Goal: Task Accomplishment & Management: Manage account settings

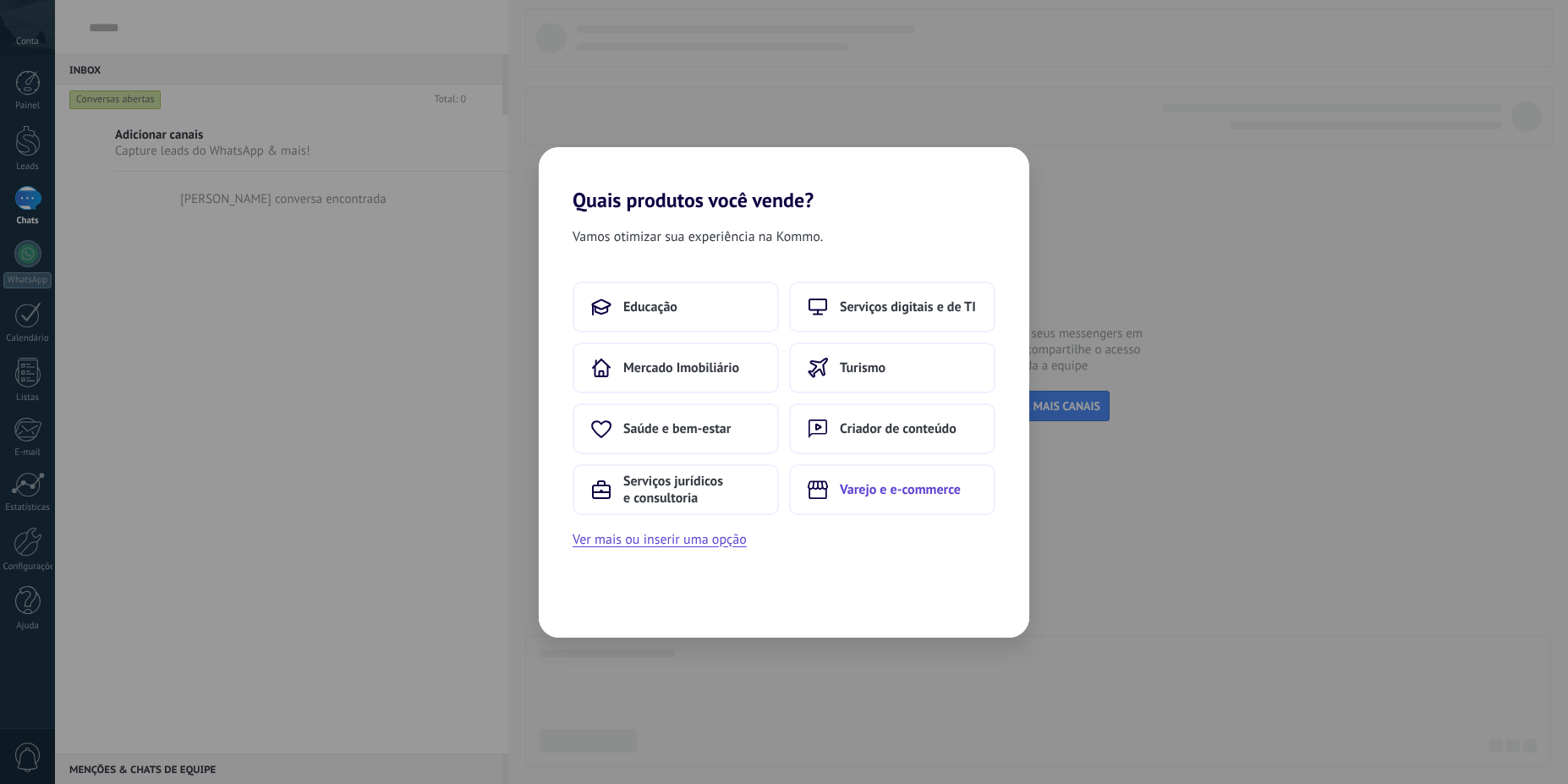
click at [920, 482] on span "Varejo e e-commerce" at bounding box center [900, 489] width 121 height 16
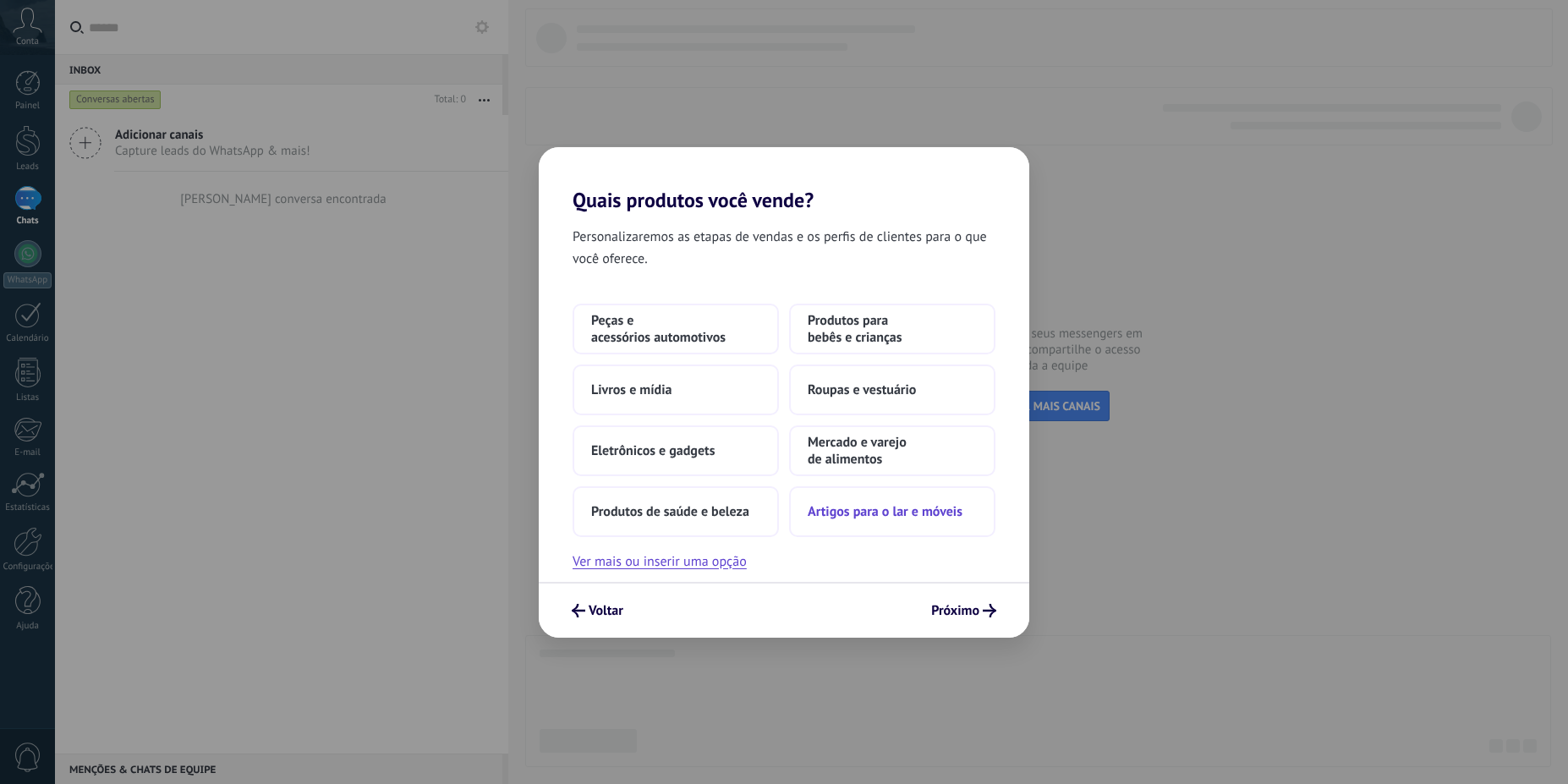
click at [923, 503] on span "Artigos para o lar e móveis" at bounding box center [884, 511] width 155 height 16
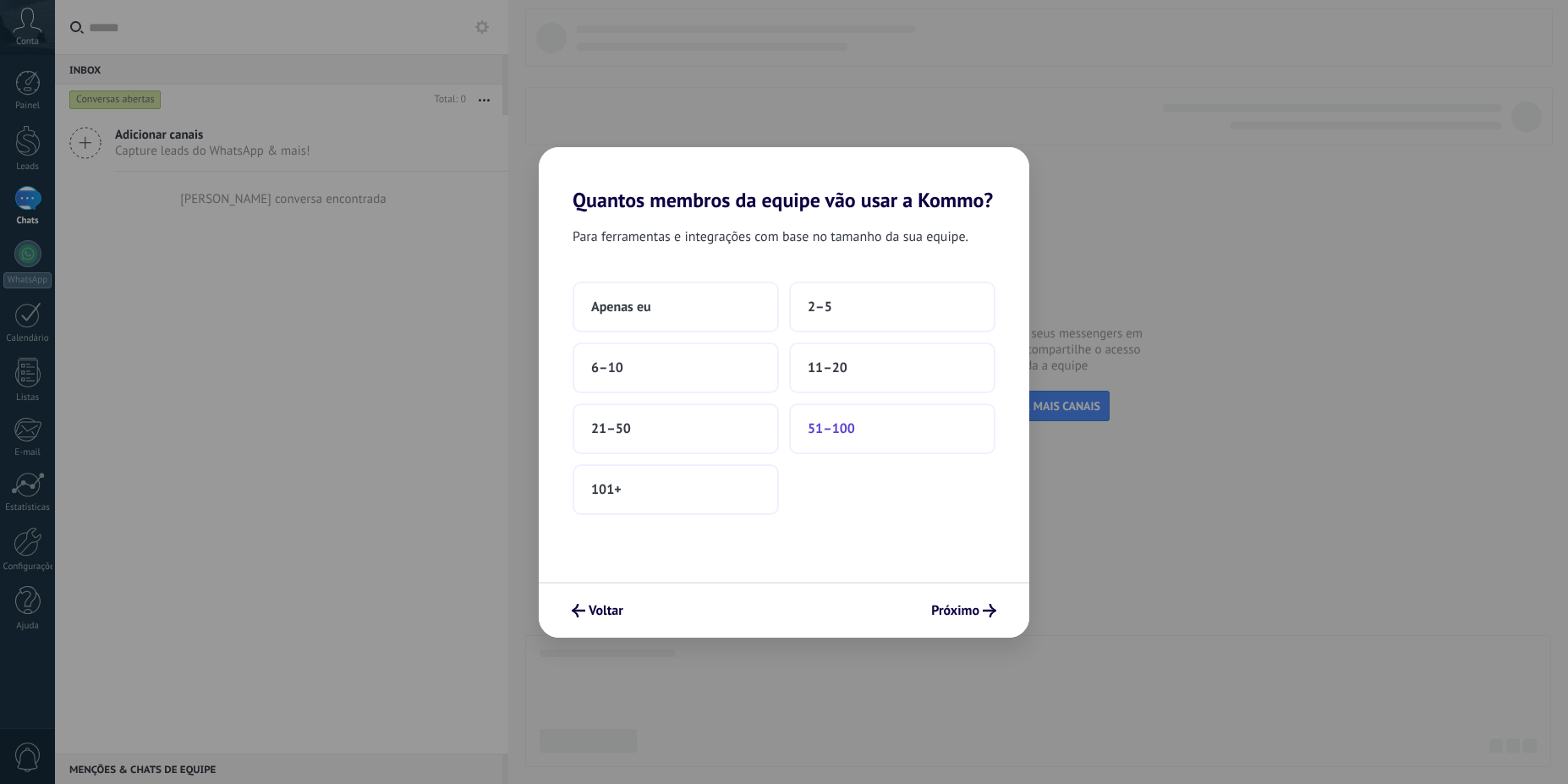
click at [893, 419] on button "51–100" at bounding box center [892, 428] width 207 height 50
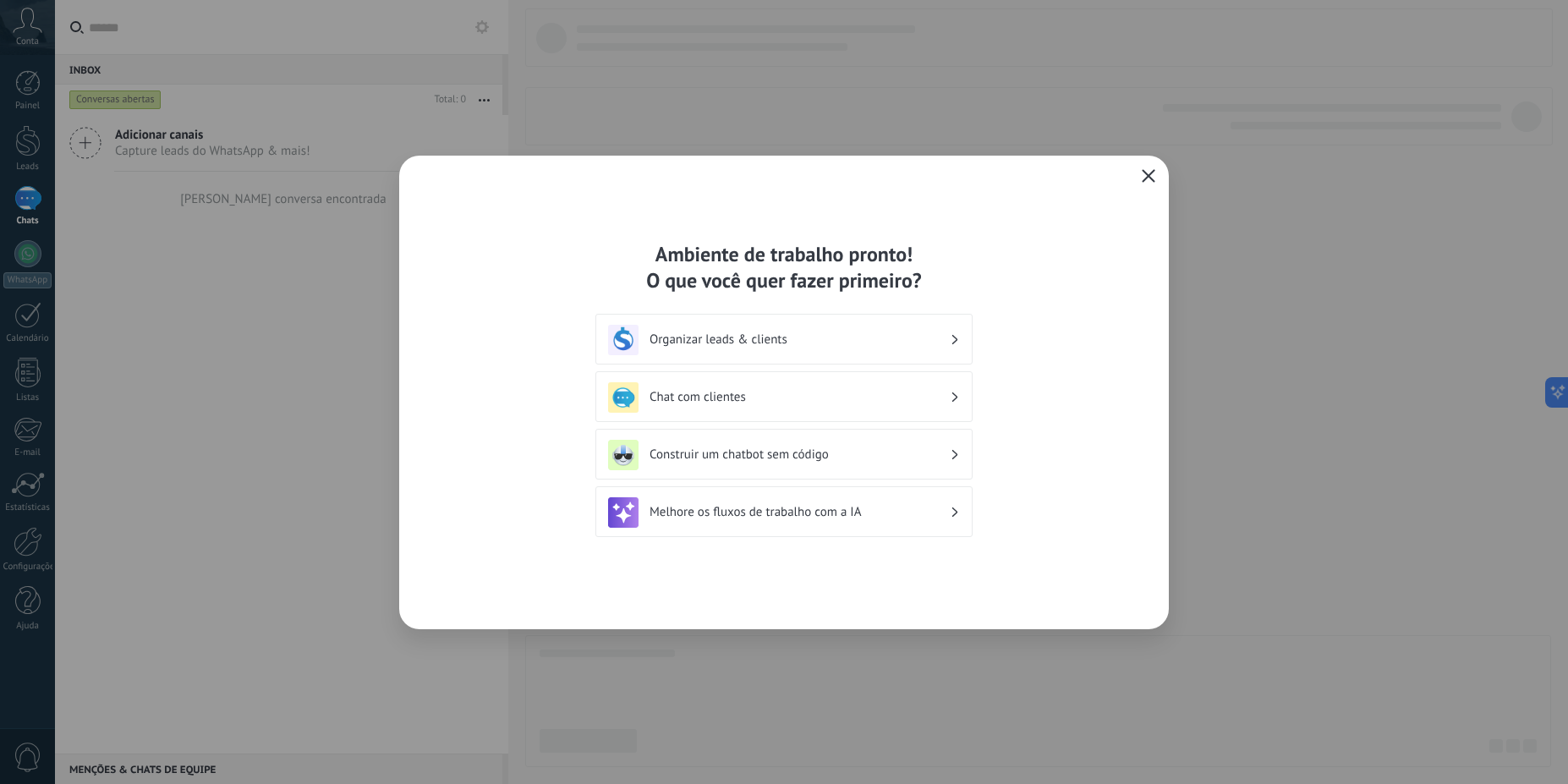
click at [1151, 183] on span "button" at bounding box center [1147, 177] width 14 height 16
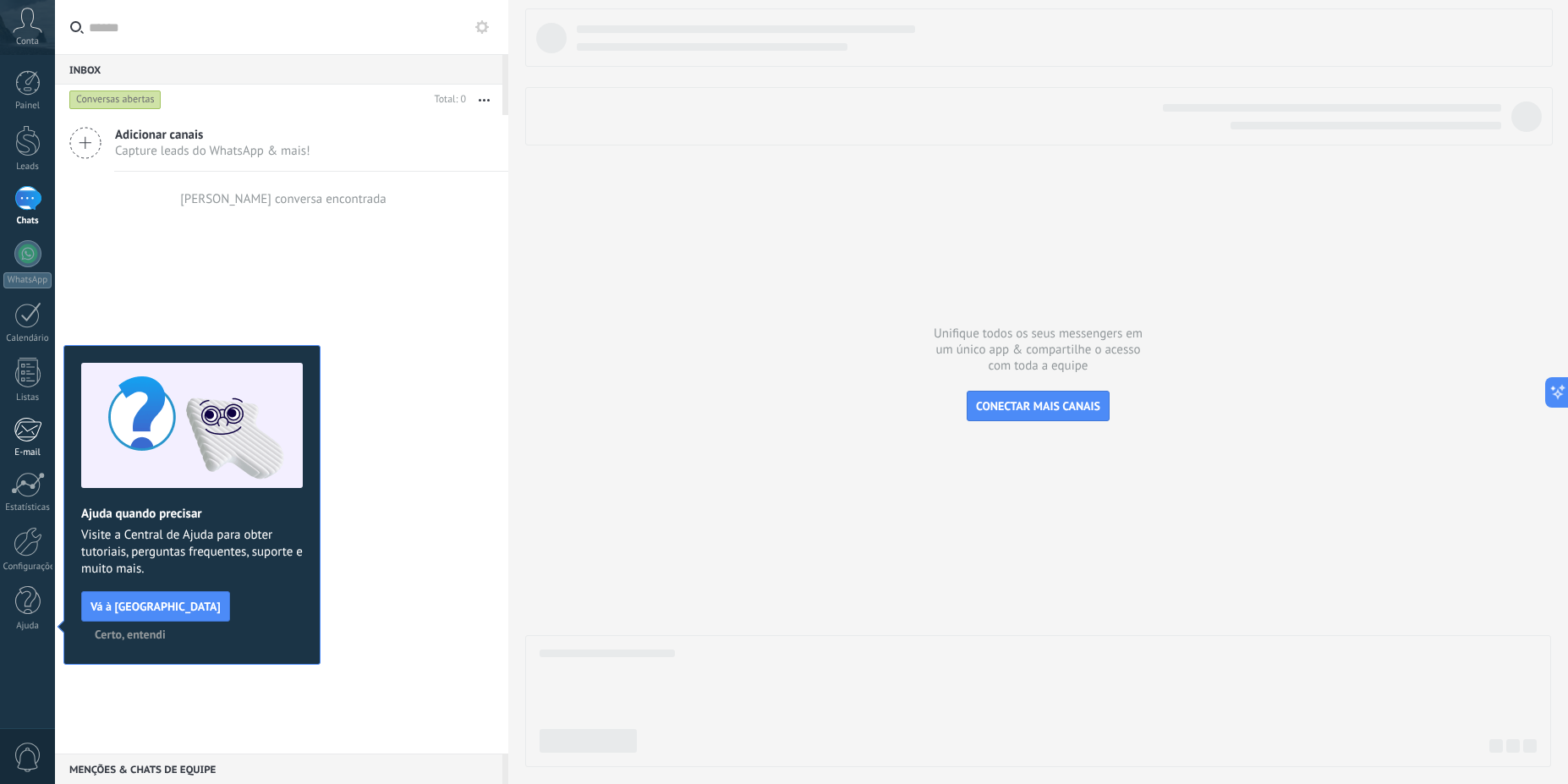
click at [40, 444] on link "E-mail" at bounding box center [27, 437] width 55 height 41
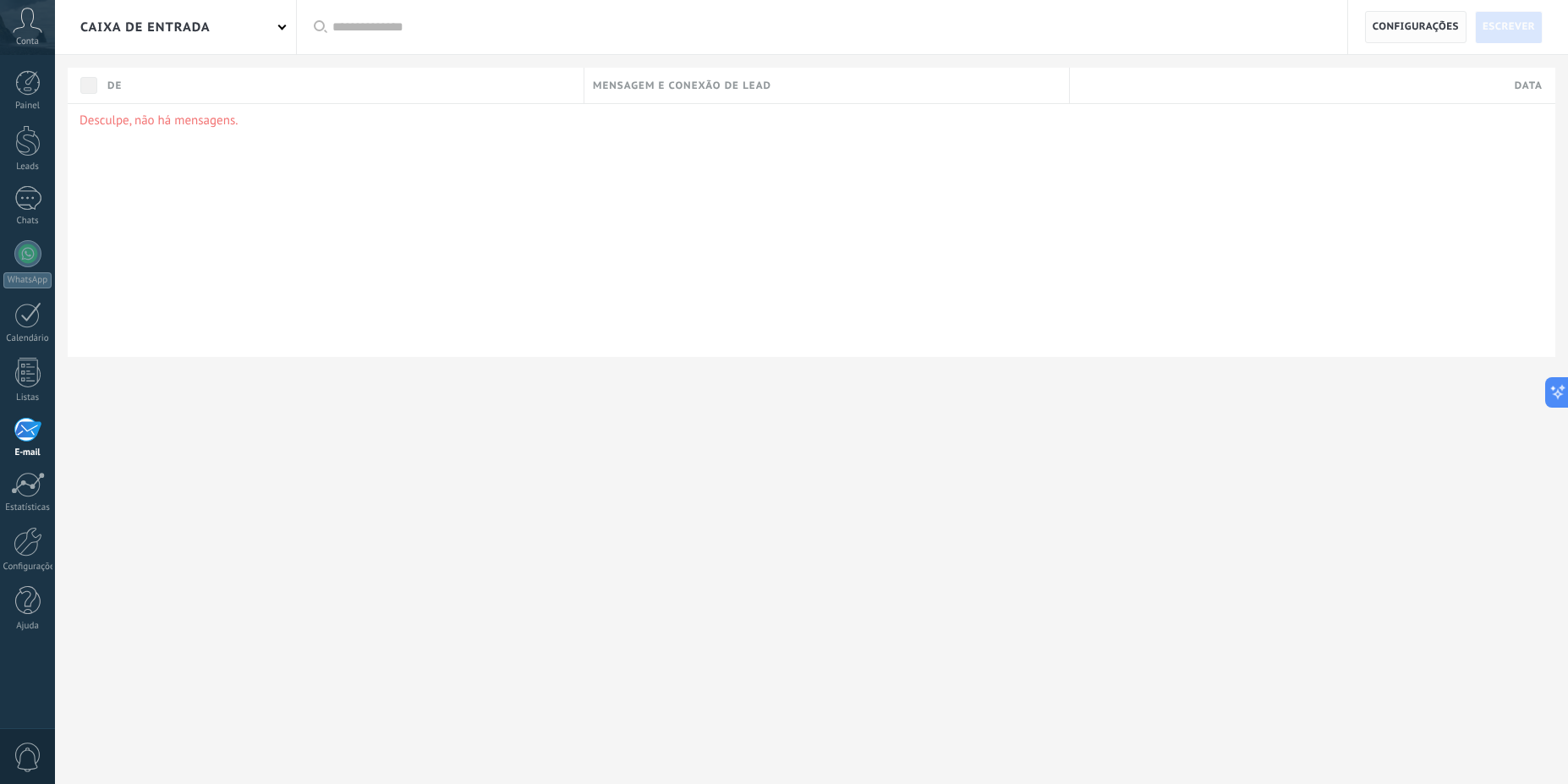
click at [1390, 33] on span "Configurações" at bounding box center [1415, 27] width 86 height 30
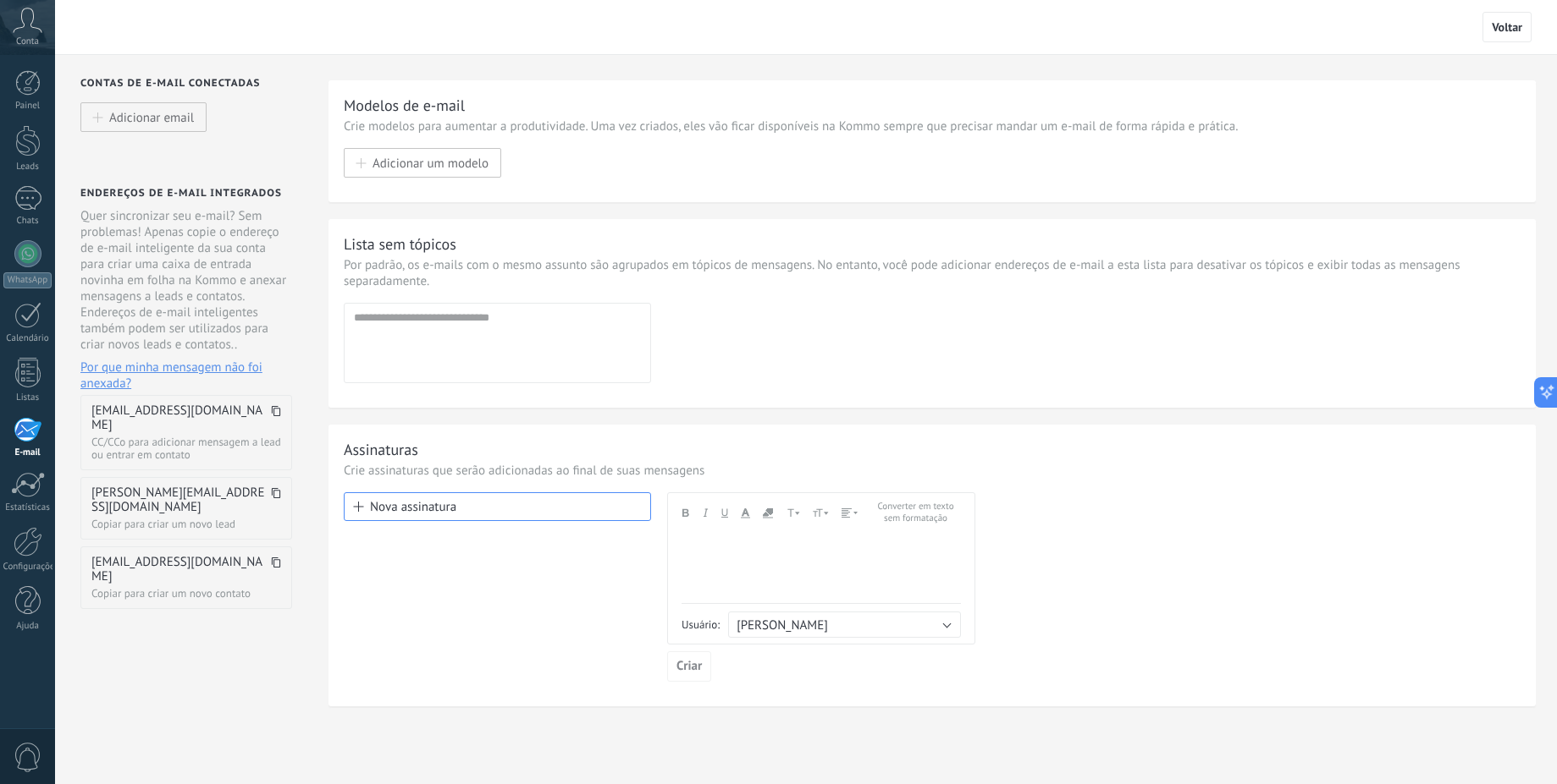
click at [276, 413] on icon at bounding box center [276, 411] width 10 height 10
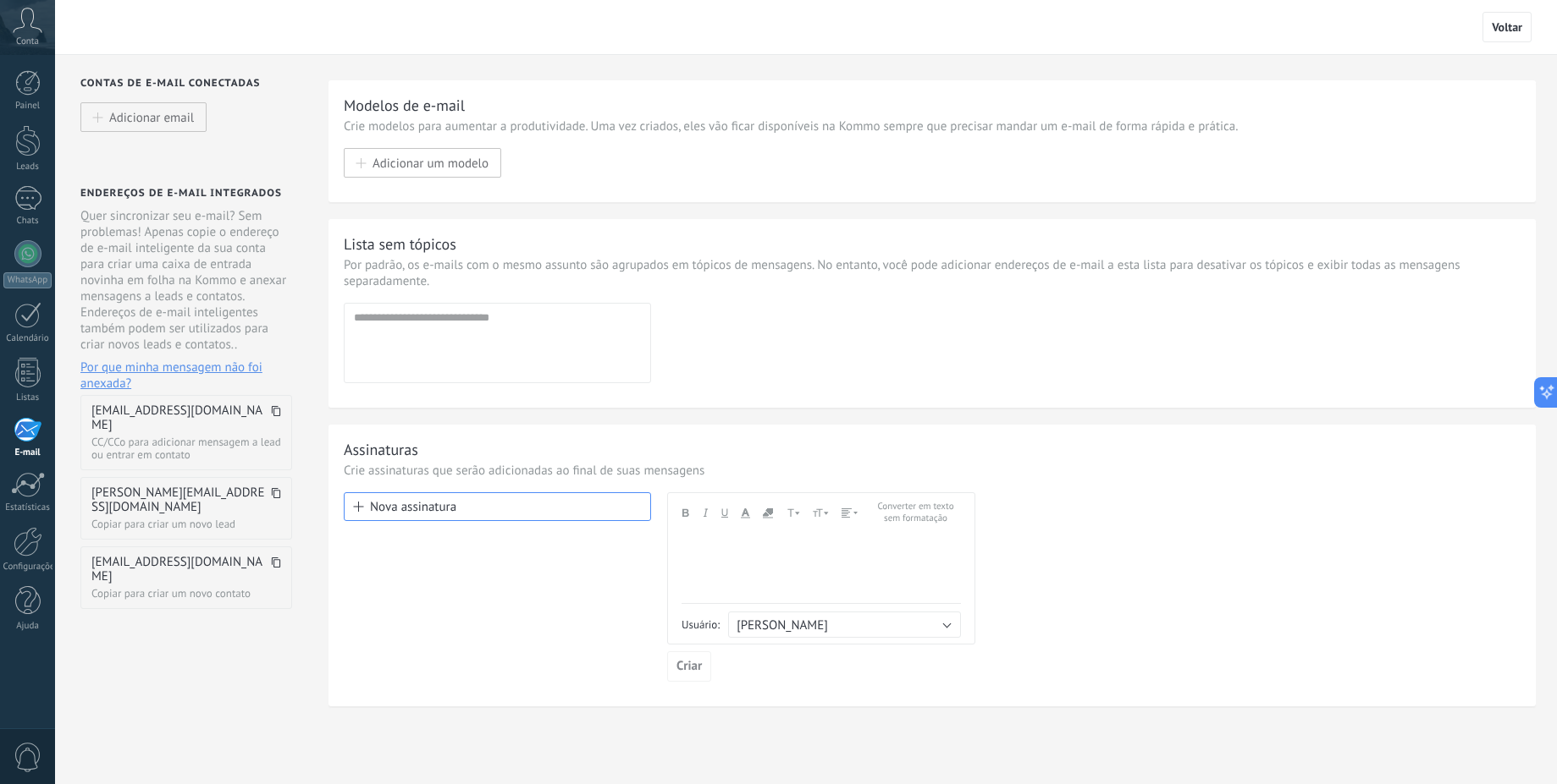
click at [276, 413] on icon at bounding box center [276, 411] width 10 height 10
click at [32, 380] on div at bounding box center [28, 372] width 26 height 29
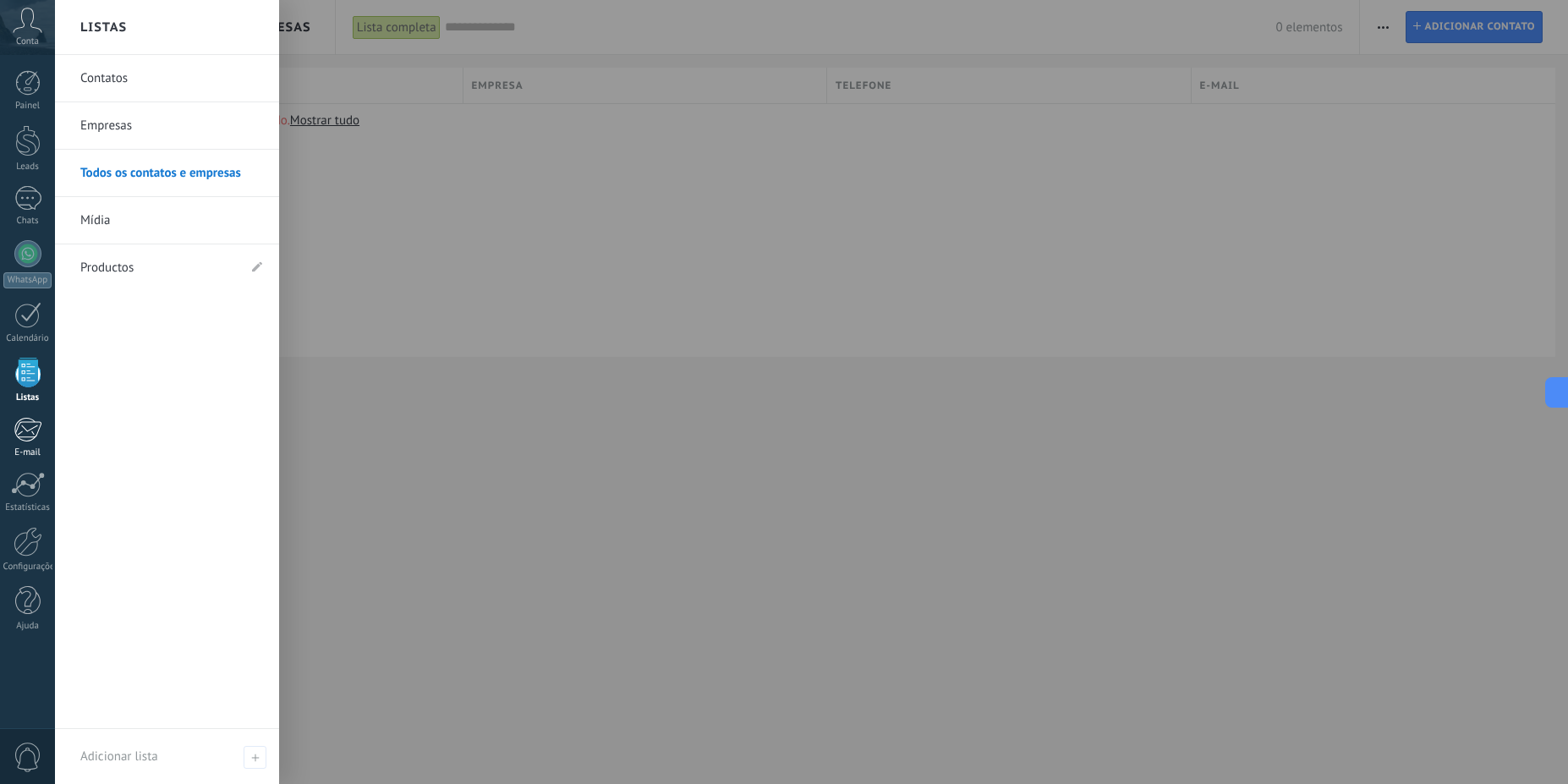
click at [36, 437] on div at bounding box center [27, 430] width 28 height 26
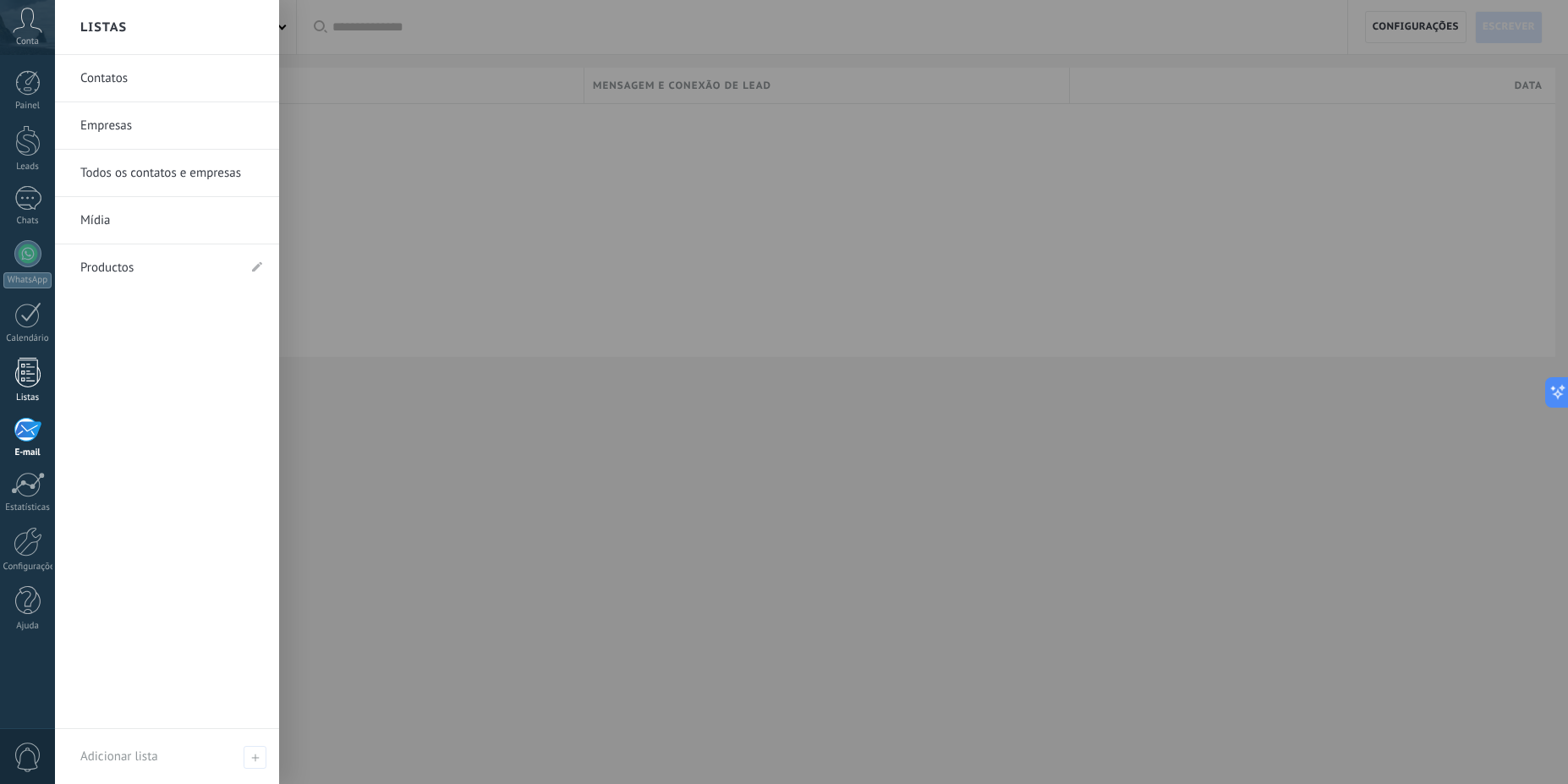
click at [38, 383] on div at bounding box center [28, 372] width 26 height 29
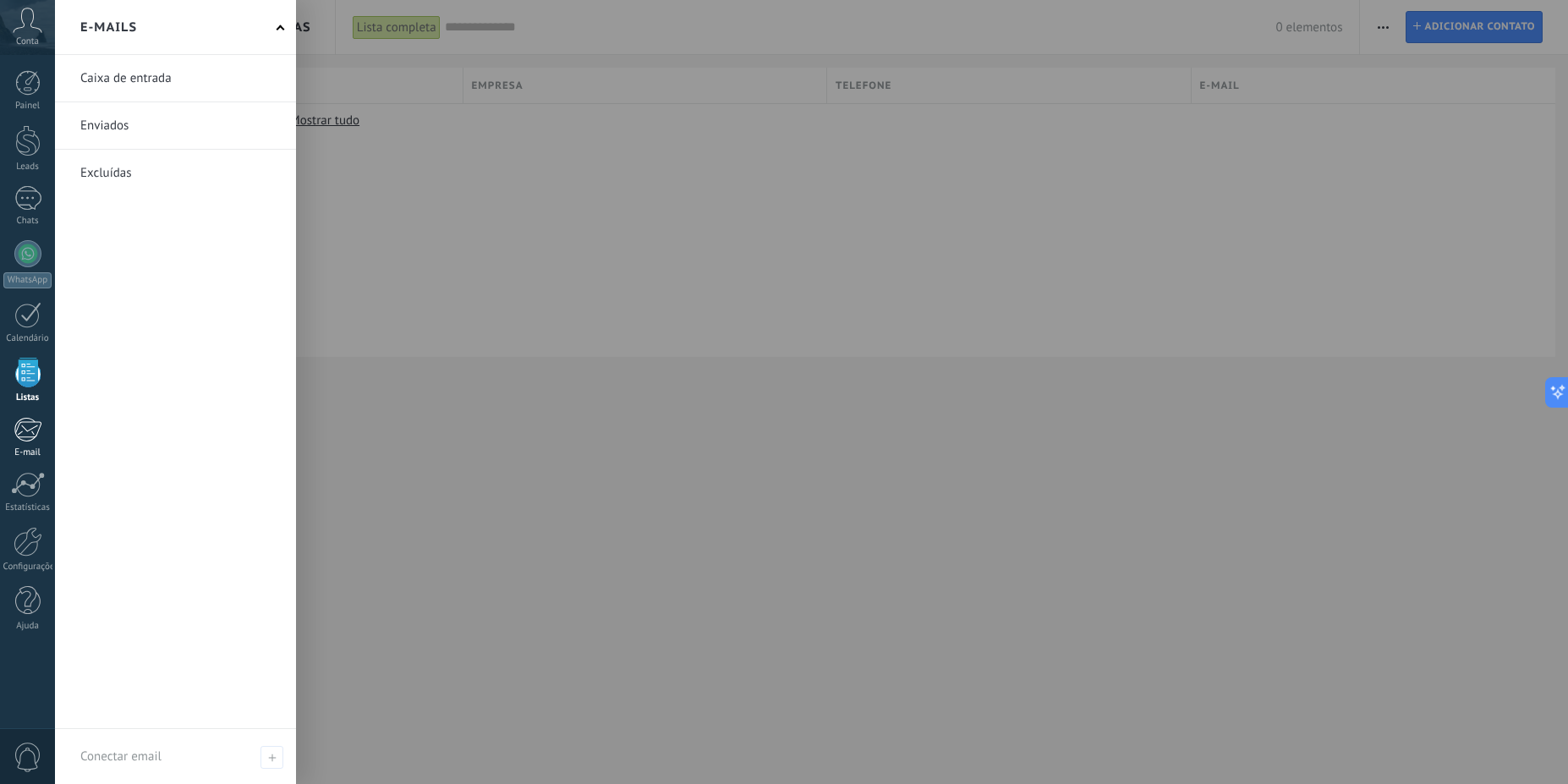
click at [30, 446] on link "E-mail" at bounding box center [27, 437] width 55 height 41
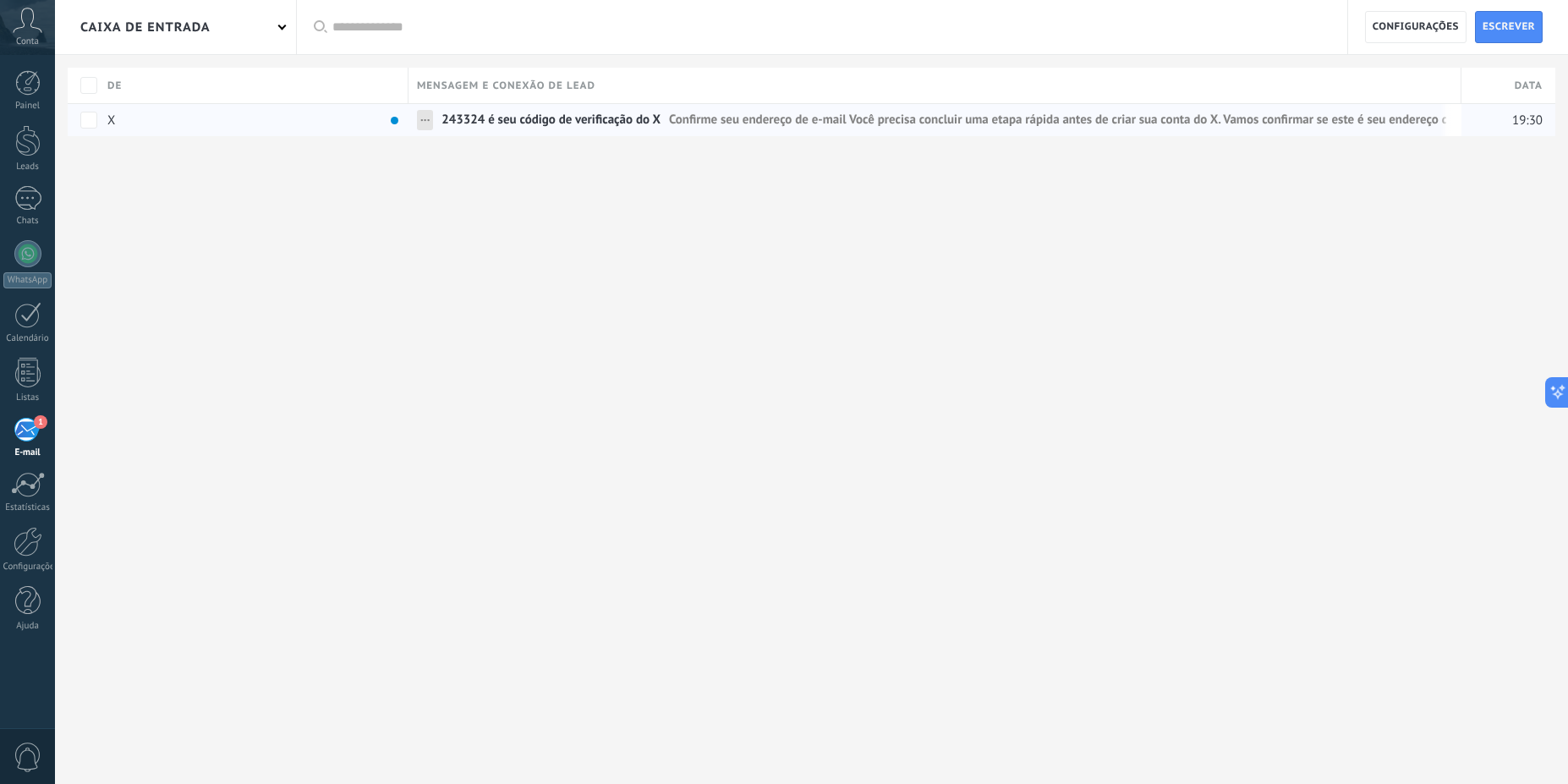
click at [610, 129] on span "243324 é seu código de verificação do X" at bounding box center [551, 124] width 219 height 25
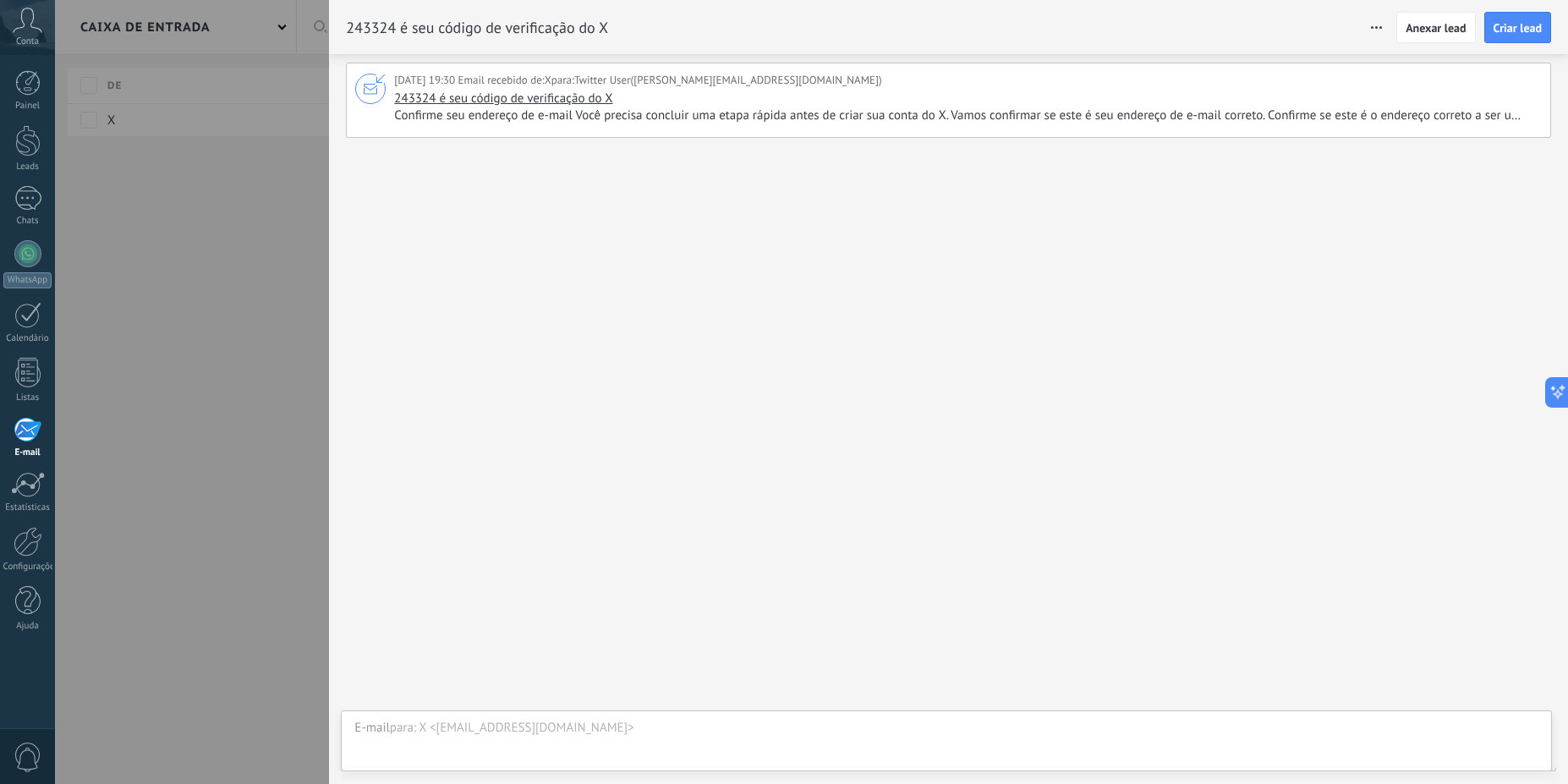
click at [769, 107] on span "Confirme seu endereço de e-mail Você precisa concluir uma etapa rápida antes de…" at bounding box center [965, 115] width 1143 height 16
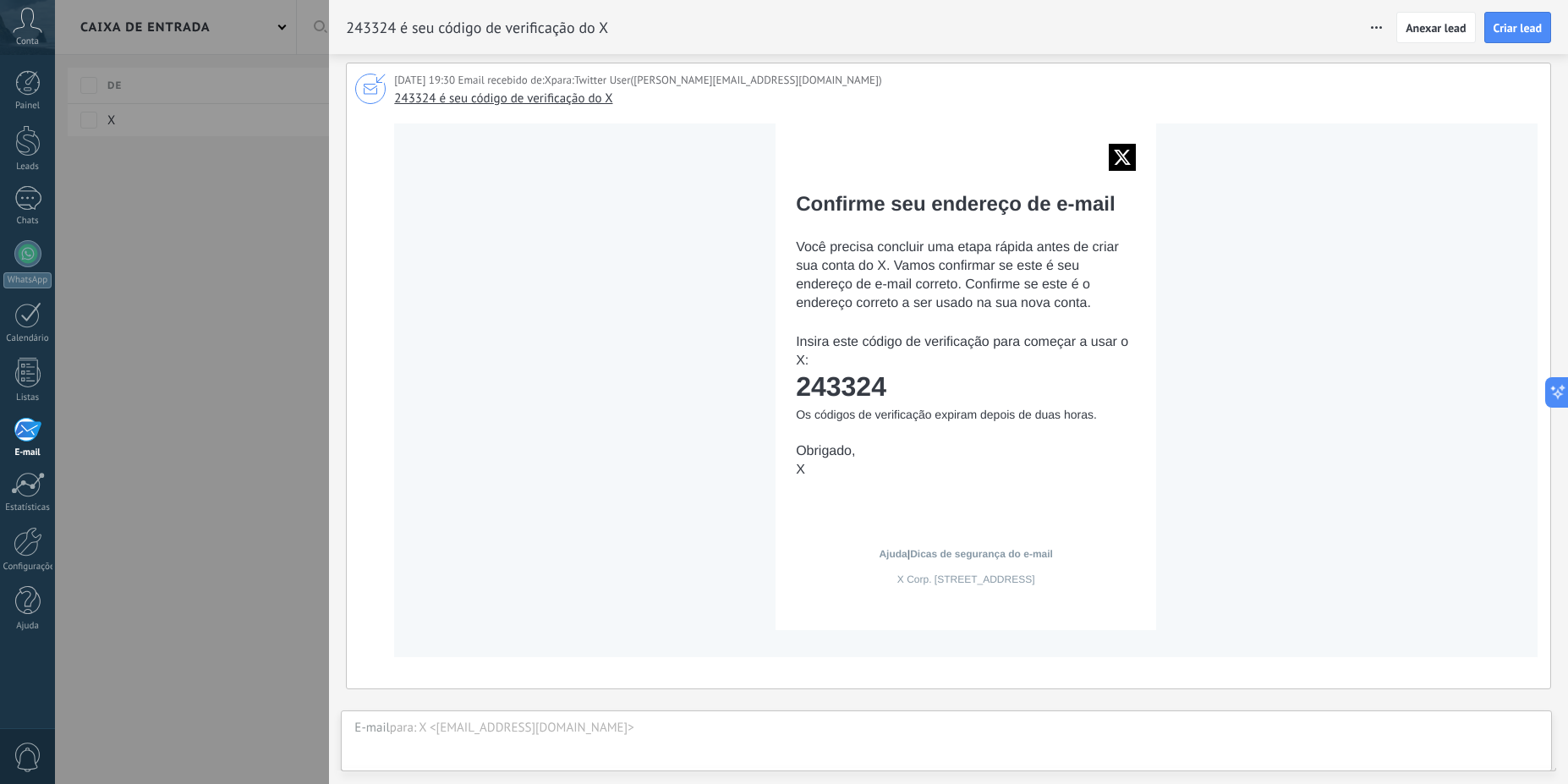
drag, startPoint x: 890, startPoint y: 385, endPoint x: 788, endPoint y: 398, distance: 102.8
click at [788, 398] on tr "Confirme seu endereço de e-mail Você precisa concluir uma etapa rápida antes de…" at bounding box center [965, 315] width 380 height 383
click at [804, 394] on td "243324" at bounding box center [965, 386] width 340 height 30
drag, startPoint x: 924, startPoint y: 384, endPoint x: 795, endPoint y: 393, distance: 129.3
click at [795, 393] on td "243324" at bounding box center [965, 386] width 340 height 30
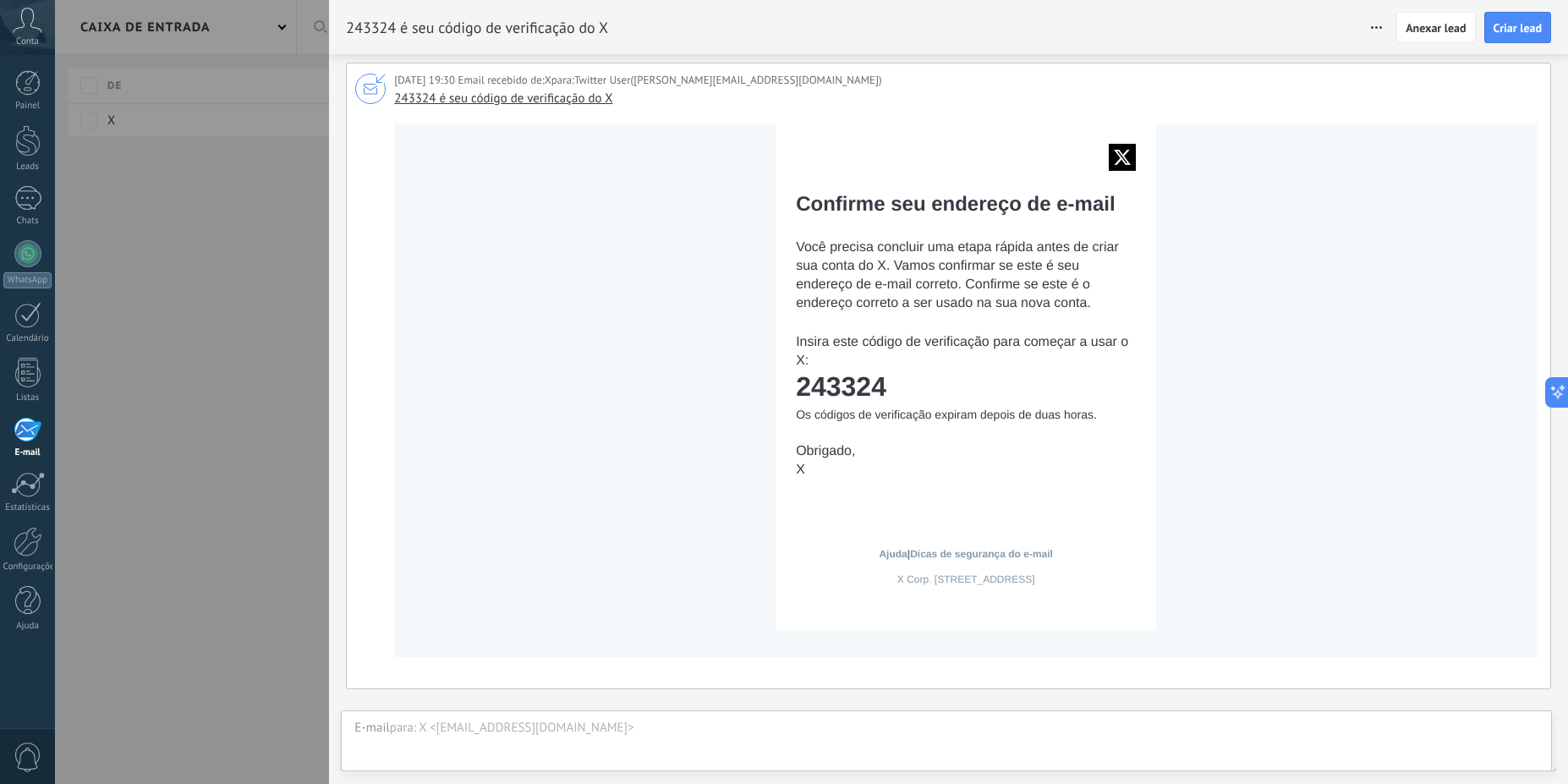
copy td "243324"
drag, startPoint x: 281, startPoint y: 523, endPoint x: 336, endPoint y: 50, distance: 476.2
click at [280, 523] on div at bounding box center [784, 392] width 1568 height 784
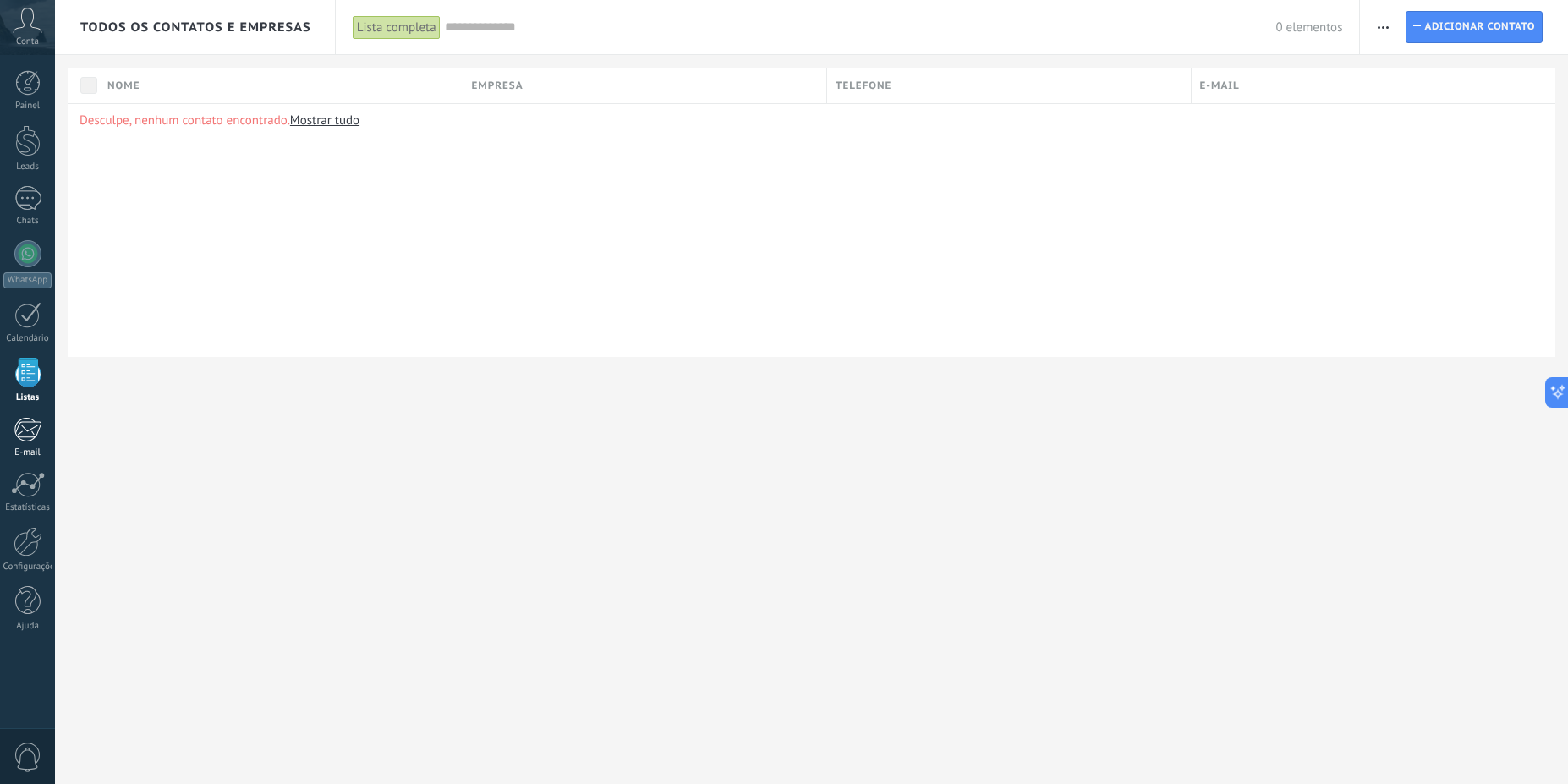
click at [48, 435] on link "1 E-mail" at bounding box center [27, 437] width 55 height 41
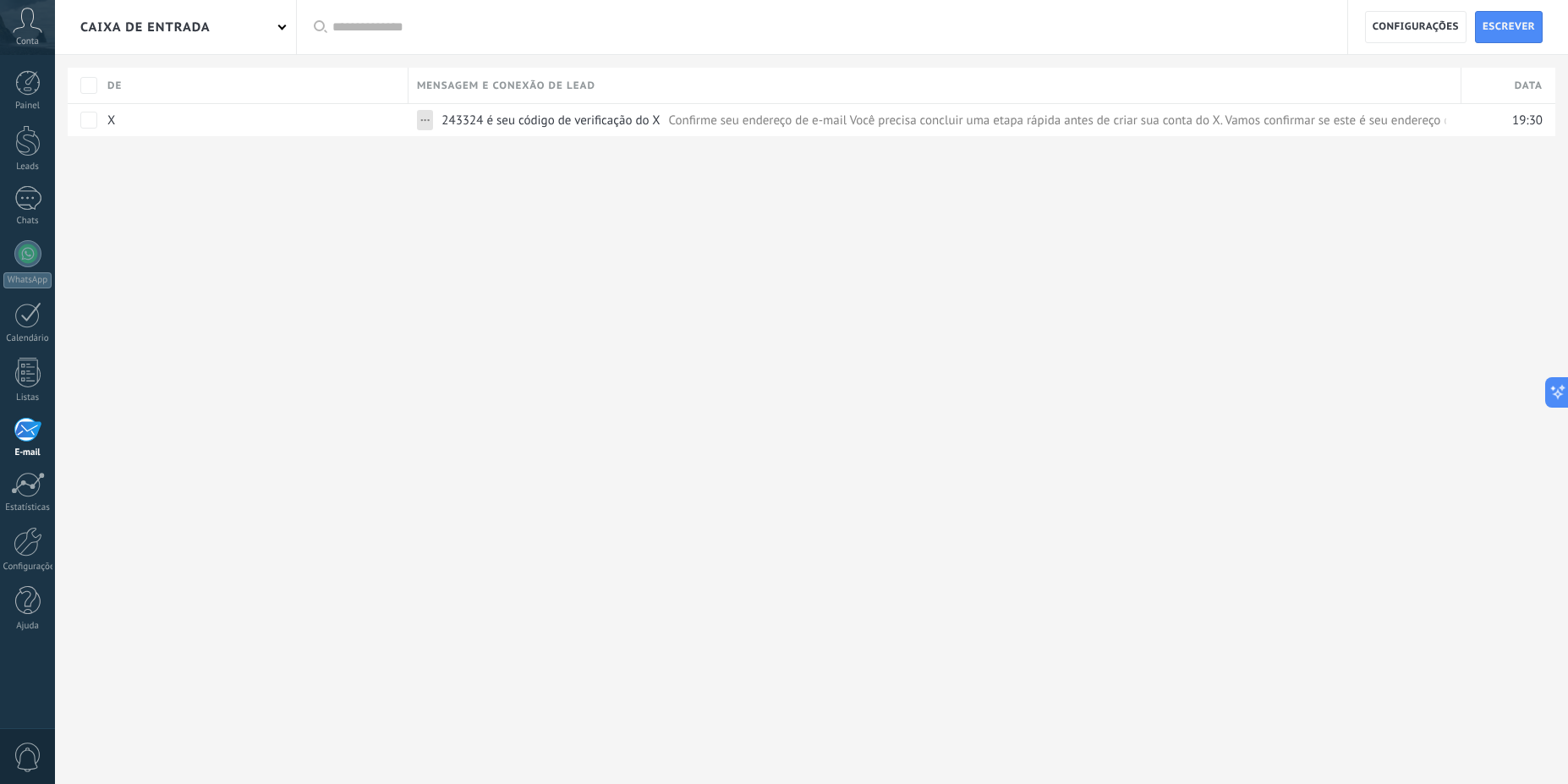
drag, startPoint x: 1397, startPoint y: 39, endPoint x: 1387, endPoint y: 46, distance: 12.2
click at [1396, 39] on span "Configurações" at bounding box center [1415, 27] width 86 height 30
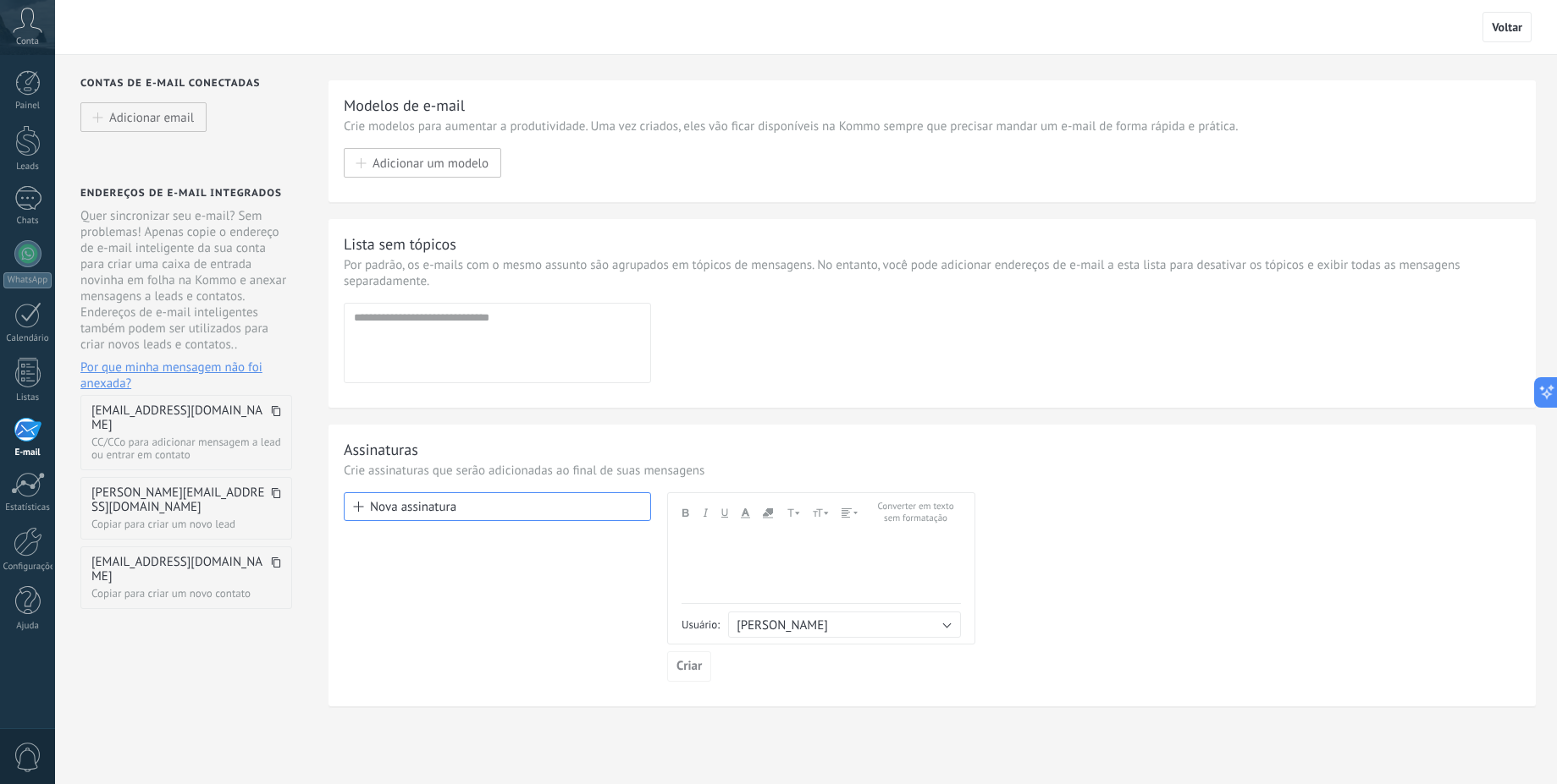
click at [280, 413] on use at bounding box center [276, 411] width 8 height 10
